Goal: Task Accomplishment & Management: Complete application form

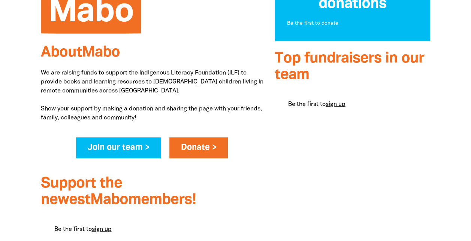
click at [330, 103] on link "sign up" at bounding box center [335, 104] width 20 height 5
select select "AU"
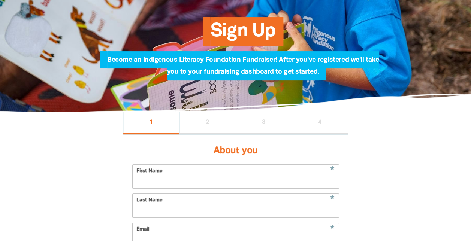
scroll to position [63, 0]
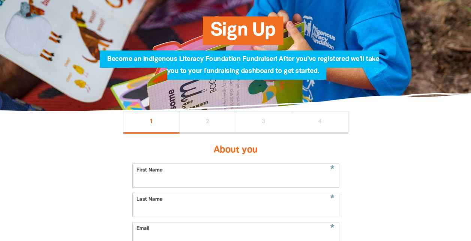
click at [213, 188] on input "First Name" at bounding box center [236, 176] width 206 height 24
type input "[PERSON_NAME]"
type input "[EMAIL_ADDRESS][DOMAIN_NAME]"
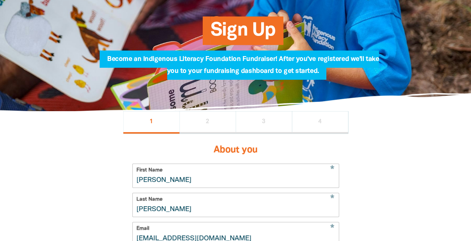
type input "[PHONE_NUMBER]"
type input "St Kevin's College [GEOGRAPHIC_DATA], [GEOGRAPHIC_DATA]"
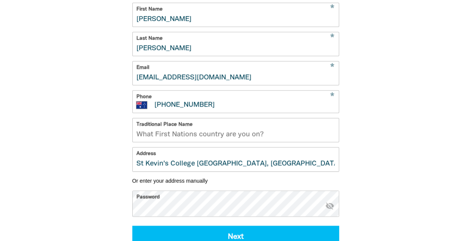
scroll to position [224, 0]
click at [418, 171] on div "1 2 3 4 About you * First Name [PERSON_NAME] * Last Name [PERSON_NAME] * Email …" at bounding box center [235, 121] width 449 height 342
click at [246, 142] on input "Traditional Place Name" at bounding box center [236, 130] width 206 height 24
paste input "Wurundjeri People of the Kulin"
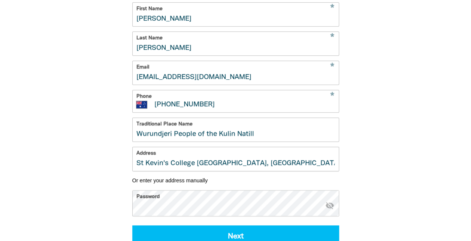
drag, startPoint x: 265, startPoint y: 140, endPoint x: 169, endPoint y: 138, distance: 96.3
click at [169, 138] on input "Wurundjeri People of the Kulin Natill" at bounding box center [236, 130] width 206 height 24
type input "W"
type input "We"
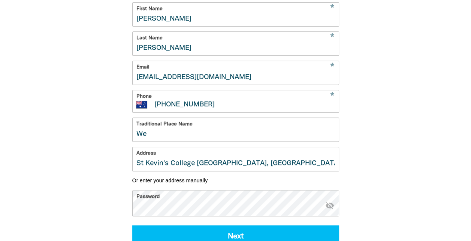
click at [148, 138] on input "We" at bounding box center [236, 130] width 206 height 24
paste input "Wurundjeri People of the Kulin"
click at [288, 142] on input "Wurundjeri People of the Kulin" at bounding box center [236, 130] width 206 height 24
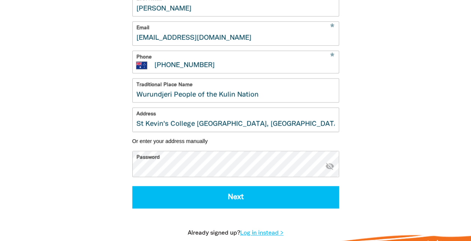
scroll to position [264, 0]
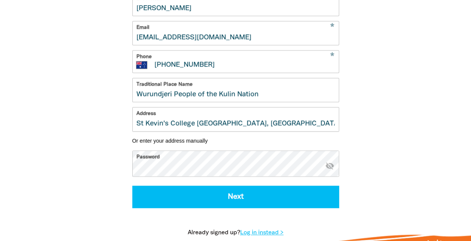
type input "Wurundjeri People of the Kulin Nation"
click at [270, 93] on input "Wurundjeri People of the Kulin Nation" at bounding box center [236, 90] width 206 height 24
click at [250, 36] on input "[EMAIL_ADDRESS][DOMAIN_NAME]" at bounding box center [236, 33] width 206 height 24
click at [250, 36] on input "[EMAIL_ADDRESS][DOMAIN_NAME]." at bounding box center [236, 33] width 206 height 24
click at [236, 37] on input "[EMAIL_ADDRESS][DOMAIN_NAME]." at bounding box center [236, 33] width 206 height 24
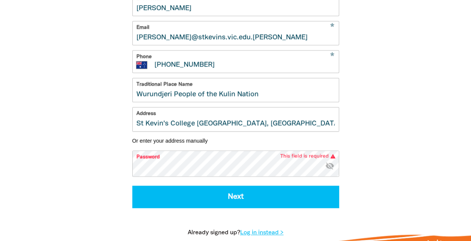
type input "[EMAIL_ADDRESS][DOMAIN_NAME]"
click at [94, 111] on div "1 2 3 4 About you * First Name [PERSON_NAME] * Last Name [PERSON_NAME] * Email …" at bounding box center [235, 81] width 449 height 342
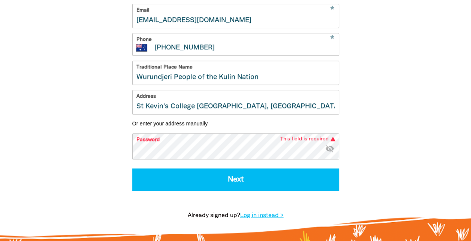
scroll to position [282, 0]
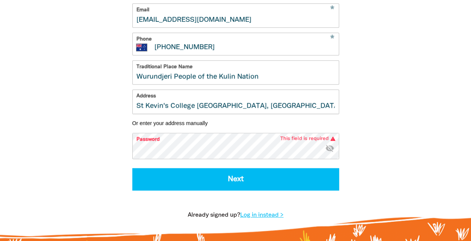
click at [285, 84] on input "Wurundjeri People of the Kulin Nation" at bounding box center [236, 73] width 206 height 24
click at [263, 84] on input "Wurundjeri People of the Kulin Nation" at bounding box center [236, 73] width 206 height 24
click at [207, 75] on input "Wurundjeri People of the Kulin Nation" at bounding box center [236, 73] width 206 height 24
click at [198, 70] on input "Wurundjeri People of the Kulin Nation" at bounding box center [236, 73] width 206 height 24
click at [135, 84] on input "Wurundjeri People of the Kulin Nation" at bounding box center [236, 73] width 206 height 24
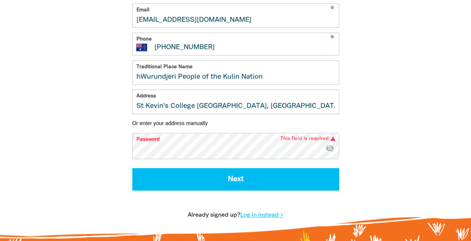
type input "Wurundjeri People of the Kulin Nation"
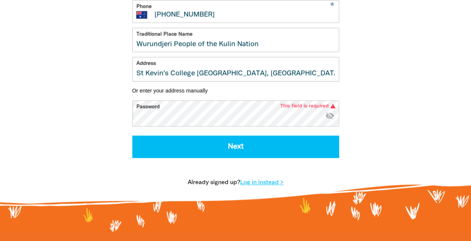
scroll to position [306, 0]
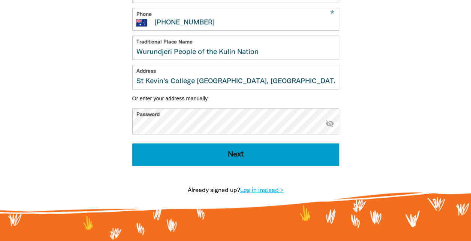
click at [212, 161] on button "Next" at bounding box center [235, 154] width 207 height 22
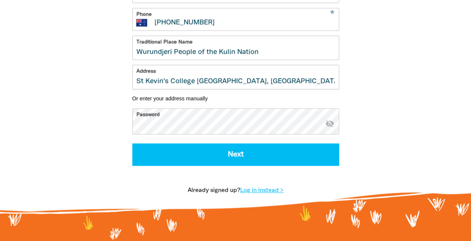
select select "No"
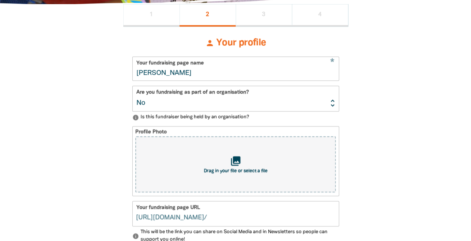
scroll to position [167, 0]
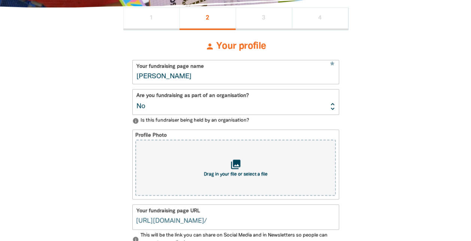
type input "[PERSON_NAME]"
click at [332, 108] on select "Yes No" at bounding box center [236, 102] width 206 height 25
select select "Yes"
click at [133, 91] on select "Yes No" at bounding box center [236, 102] width 206 height 25
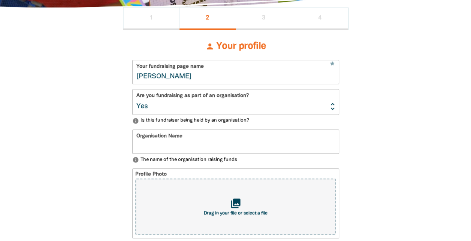
click at [250, 152] on input "Organisation Name" at bounding box center [236, 142] width 206 height 24
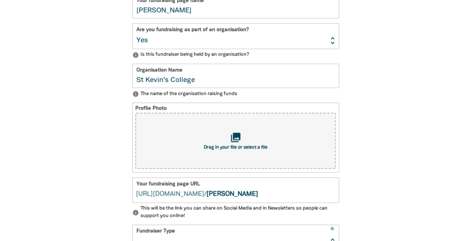
scroll to position [233, 0]
type input "St Kevin's College"
click at [403, 164] on div "1 2 3 4 person Your profile * Your fundraising page name [PERSON_NAME] Are you …" at bounding box center [235, 219] width 449 height 556
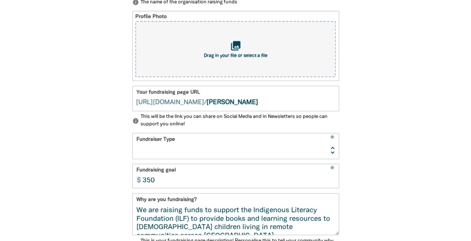
scroll to position [325, 0]
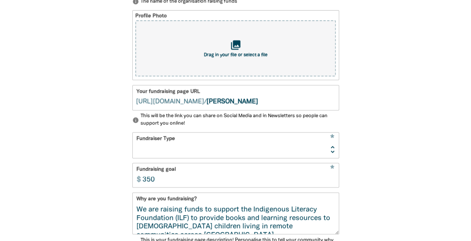
click at [330, 155] on select "Event Activity Donations Instead of Gifts Business School or Library In Memoriam" at bounding box center [236, 145] width 206 height 25
select select "School"
click at [133, 134] on select "Event Activity Donations Instead of Gifts Business School or Library In Memoriam" at bounding box center [236, 145] width 206 height 25
click at [334, 182] on input "351" at bounding box center [239, 176] width 200 height 24
type input "3"
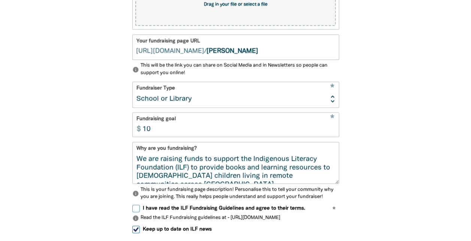
type input "10"
click at [398, 158] on div "1 2 3 4 person Your profile * Your fundraising page name [PERSON_NAME] Are you …" at bounding box center [235, 77] width 449 height 556
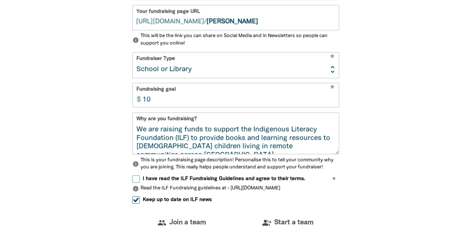
scroll to position [406, 0]
click at [134, 182] on input "I have read the ILF Fundraising Guidelines and agree to their terms." at bounding box center [135, 178] width 7 height 7
checkbox input "true"
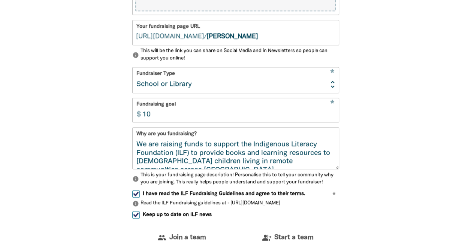
scroll to position [389, 0]
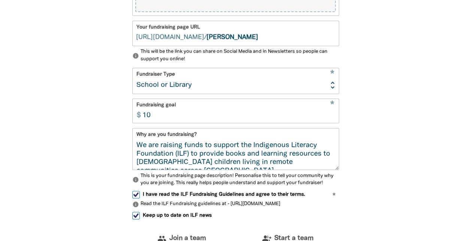
click at [157, 123] on input "10" at bounding box center [239, 111] width 200 height 24
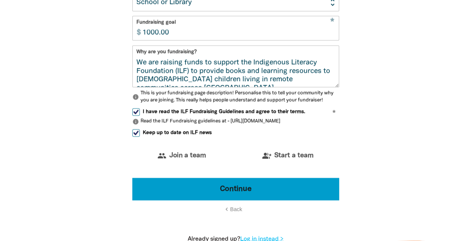
scroll to position [486, 0]
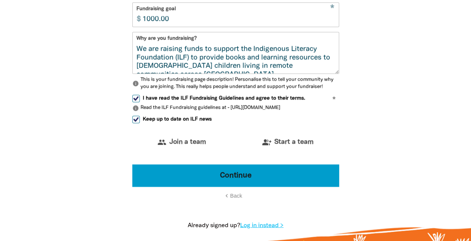
type input "1000.00"
click at [248, 178] on button "Continue" at bounding box center [235, 175] width 207 height 22
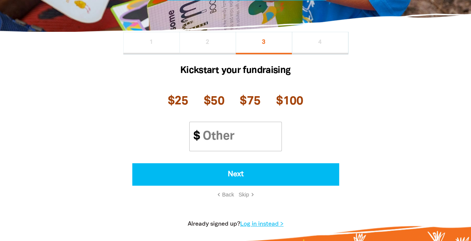
scroll to position [142, 0]
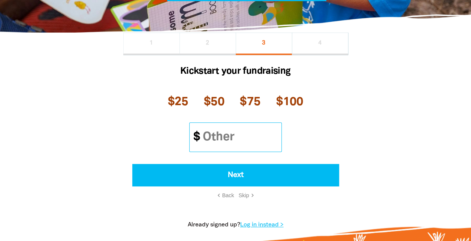
click at [234, 130] on input "Other Amount" at bounding box center [238, 137] width 85 height 29
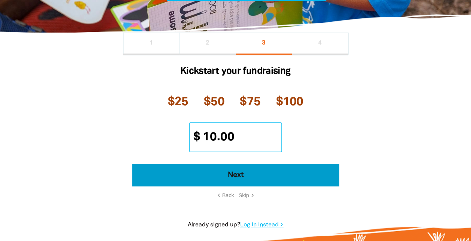
type input "10.00"
click at [233, 186] on button "Next" at bounding box center [235, 175] width 207 height 22
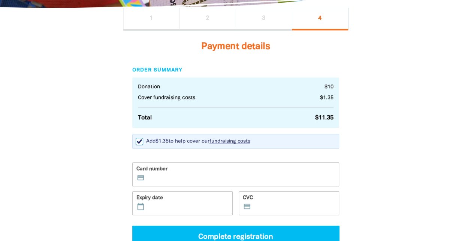
scroll to position [167, 0]
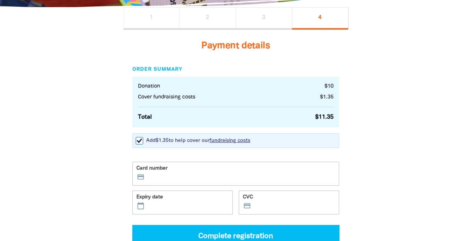
click at [190, 171] on label "Card number credit_card" at bounding box center [235, 174] width 207 height 24
click at [190, 175] on input "Card number credit_card" at bounding box center [240, 175] width 188 height 0
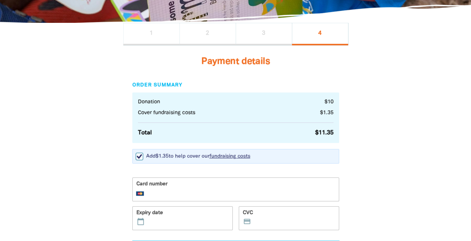
scroll to position [152, 0]
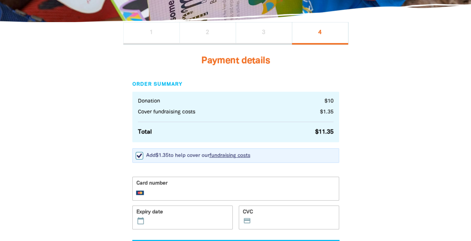
click at [209, 204] on div "Card number Expiry date calendar_today CVC credit_card" at bounding box center [235, 206] width 213 height 58
click at [189, 217] on label "Expiry date calendar_today" at bounding box center [182, 218] width 100 height 24
click at [189, 219] on input "Expiry date calendar_today" at bounding box center [187, 219] width 82 height 0
click at [266, 225] on label "CVC credit_card" at bounding box center [289, 218] width 100 height 24
click at [266, 219] on input "CVC credit_card" at bounding box center [294, 219] width 82 height 0
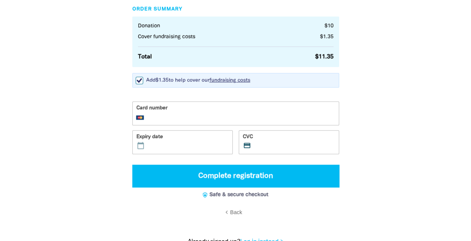
scroll to position [228, 0]
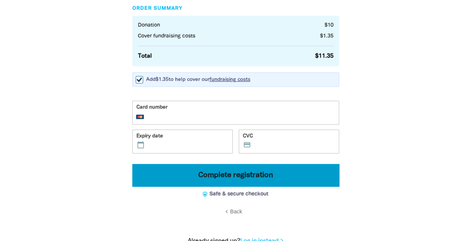
click at [261, 175] on button "Complete registration" at bounding box center [235, 175] width 207 height 22
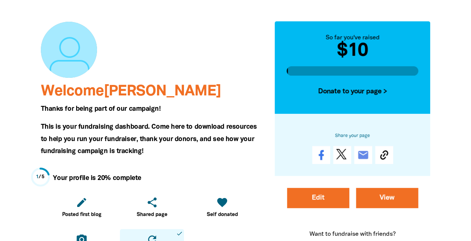
scroll to position [57, 0]
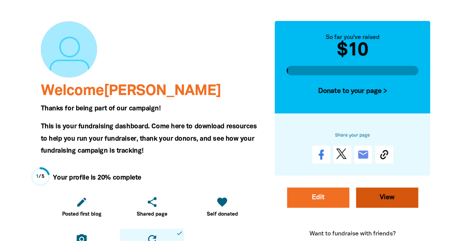
click at [383, 195] on link "View" at bounding box center [387, 198] width 62 height 20
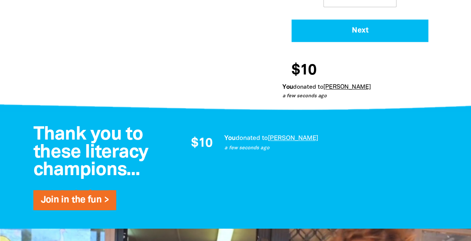
scroll to position [423, 0]
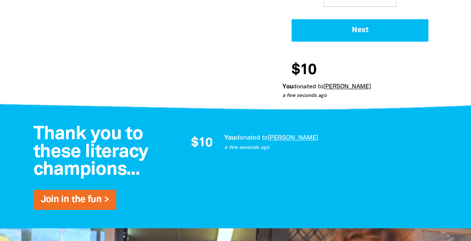
click at [271, 195] on div "$10 You donated to [PERSON_NAME] a few seconds ago You are currently on page 1 …" at bounding box center [306, 170] width 285 height 88
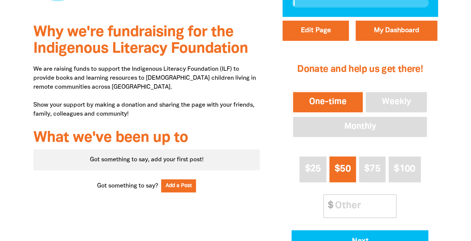
scroll to position [0, 0]
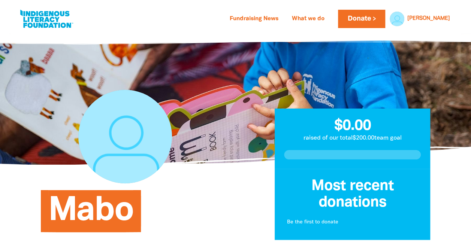
click at [224, 185] on div at bounding box center [152, 136] width 222 height 169
click at [219, 198] on h1 "Mabo" at bounding box center [159, 211] width 222 height 40
click at [275, 19] on link "Fundraising News" at bounding box center [254, 19] width 58 height 12
